Goal: Information Seeking & Learning: Learn about a topic

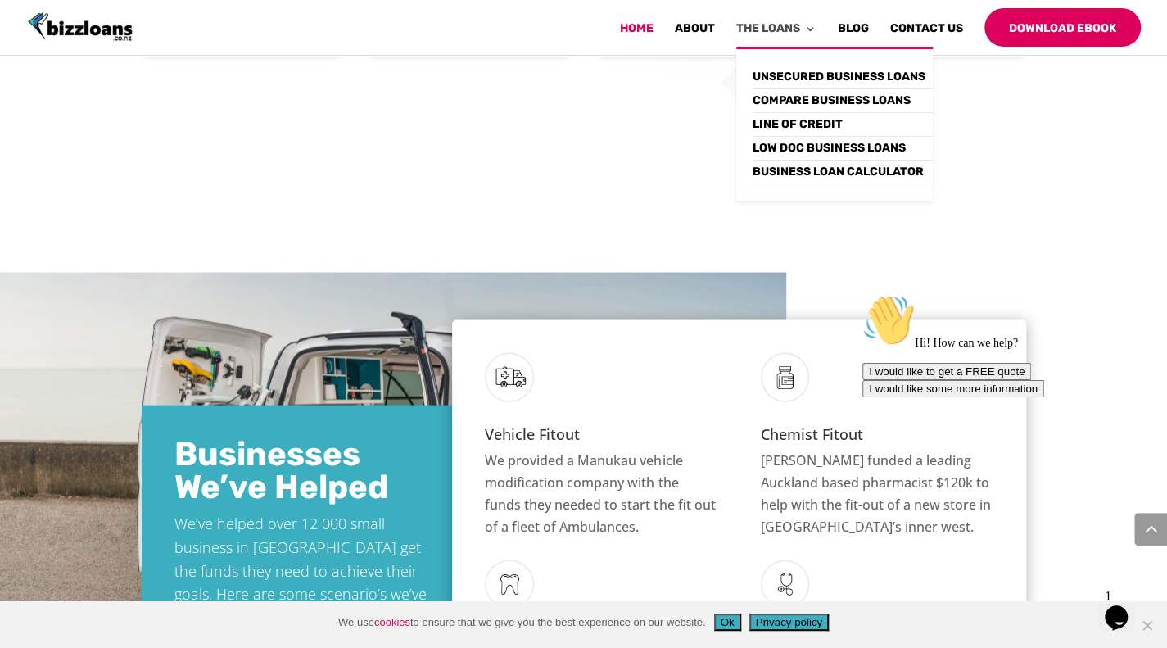
scroll to position [1724, 0]
